Goal: Transaction & Acquisition: Purchase product/service

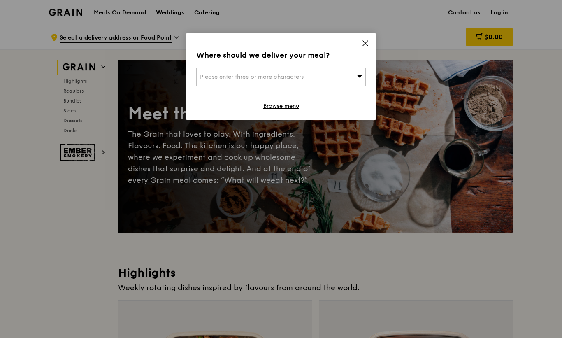
click at [364, 45] on icon at bounding box center [365, 43] width 5 height 5
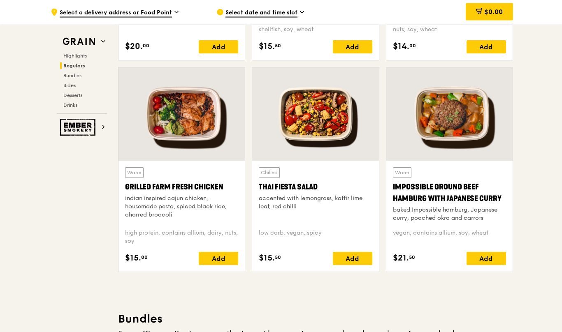
scroll to position [818, 0]
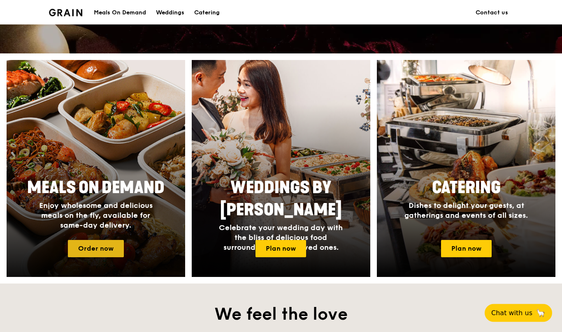
scroll to position [276, 0]
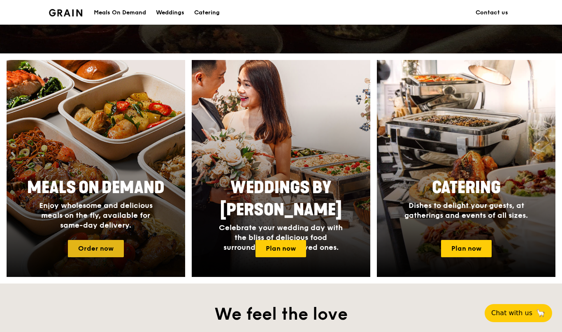
click at [79, 247] on link "Order now" at bounding box center [96, 248] width 56 height 17
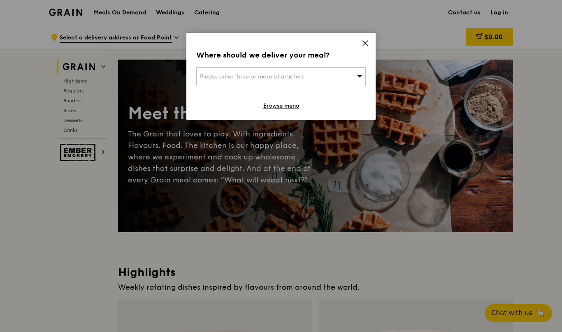
click at [213, 79] on span "Please enter three or more characters" at bounding box center [252, 76] width 104 height 7
click at [371, 35] on div "Where should we deliver your meal? Please enter three or more characters Please…" at bounding box center [280, 76] width 189 height 87
click at [364, 46] on icon at bounding box center [364, 42] width 7 height 7
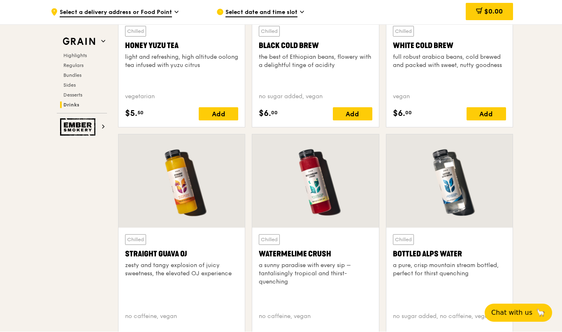
scroll to position [3414, 0]
